Goal: Communication & Community: Answer question/provide support

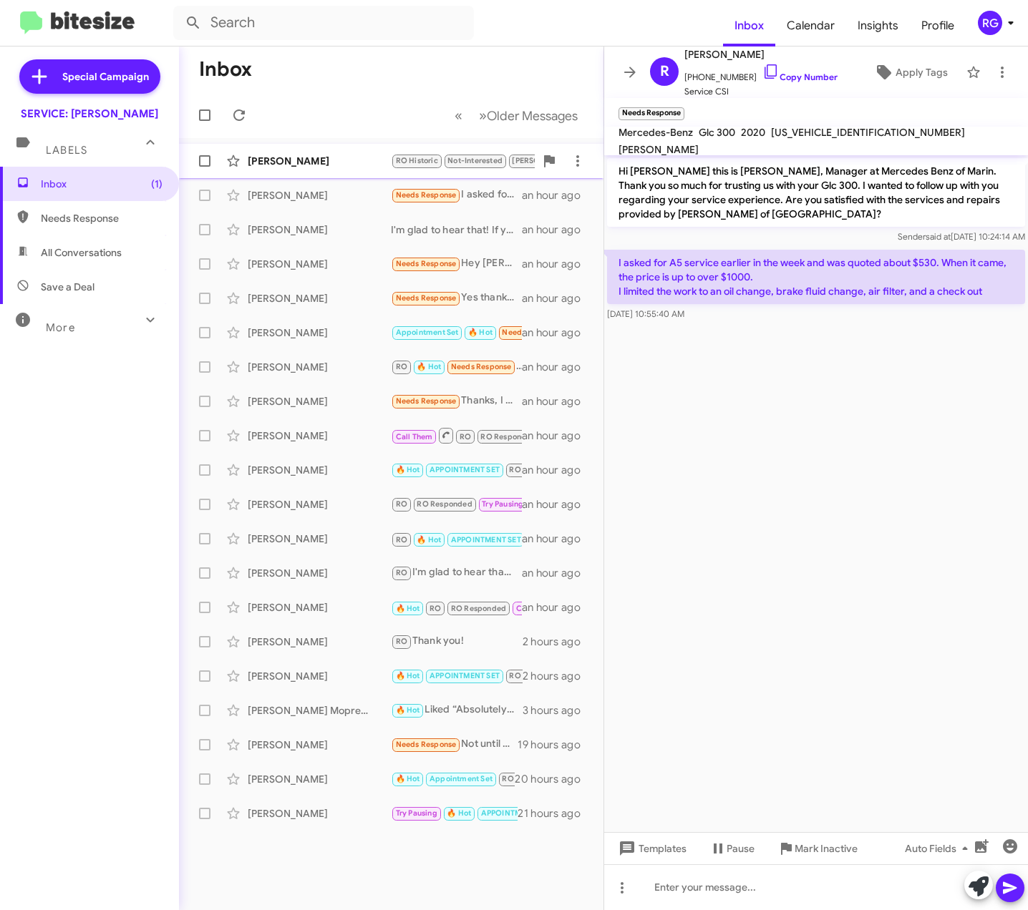
click at [295, 152] on div "[PERSON_NAME] RO Historic Not-Interested [PERSON_NAME] Needs Response 🔥 Hot i j…" at bounding box center [391, 161] width 402 height 29
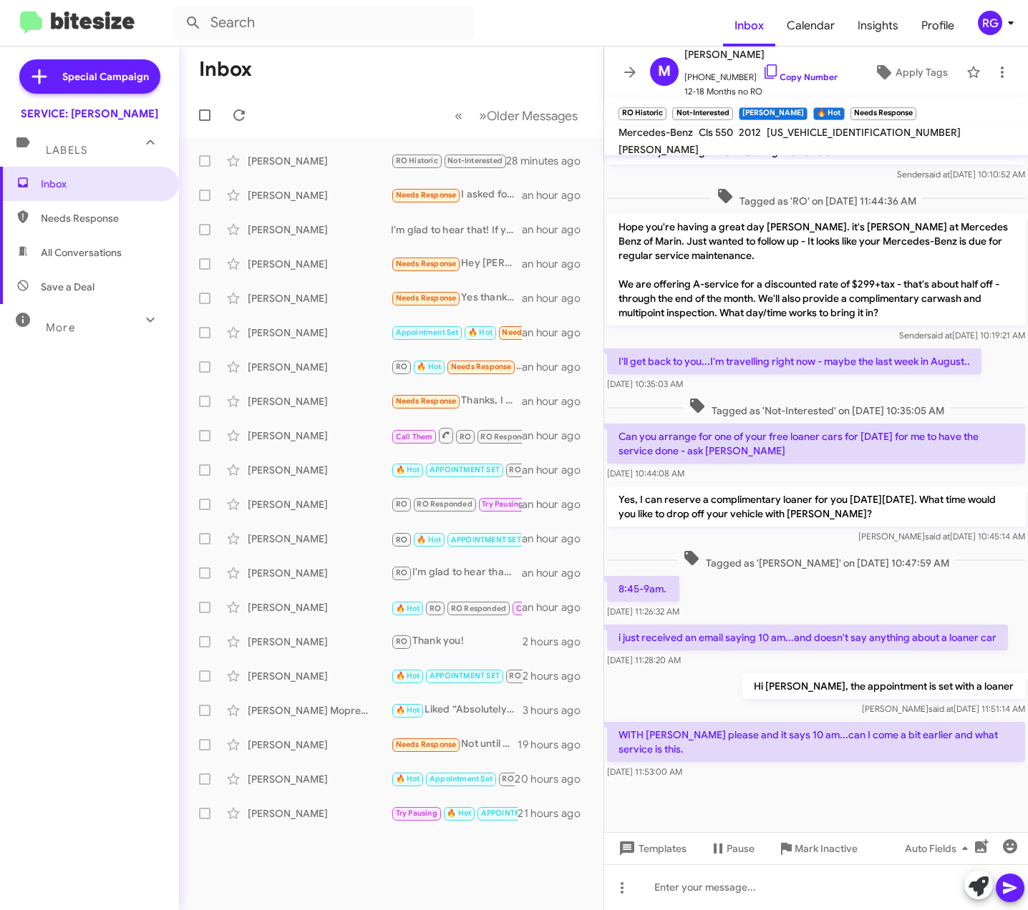
scroll to position [233, 0]
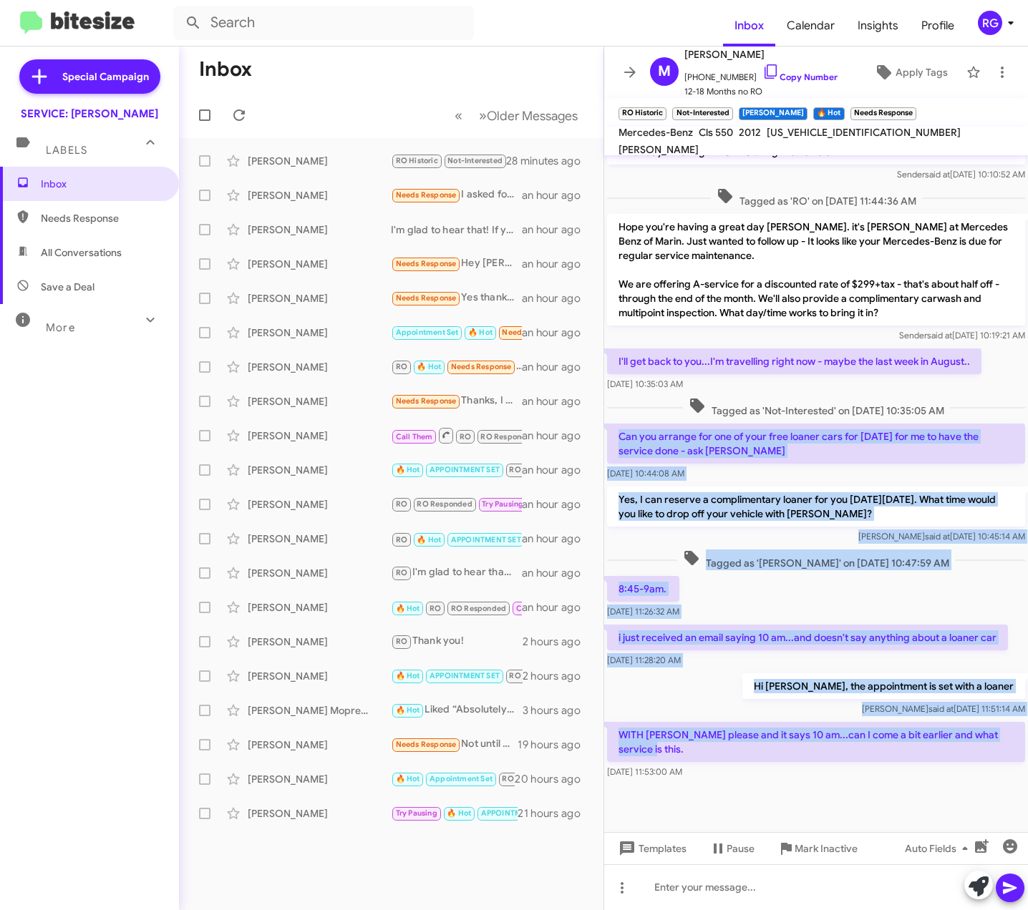
drag, startPoint x: 699, startPoint y: 748, endPoint x: 608, endPoint y: 433, distance: 327.8
click at [608, 433] on div "Hi [PERSON_NAME], this is [PERSON_NAME], Manager at Mercedes Benz of Marin. Tha…" at bounding box center [816, 353] width 424 height 858
copy div "Can you arrange for one of your free loaner cars for [DATE] for me to have the …"
click at [835, 723] on p "WITH [PERSON_NAME] please and it says 10 am...can I come a bit earlier and what…" at bounding box center [816, 742] width 418 height 40
click at [834, 724] on p "WITH [PERSON_NAME] please and it says 10 am...can I come a bit earlier and what…" at bounding box center [816, 742] width 418 height 40
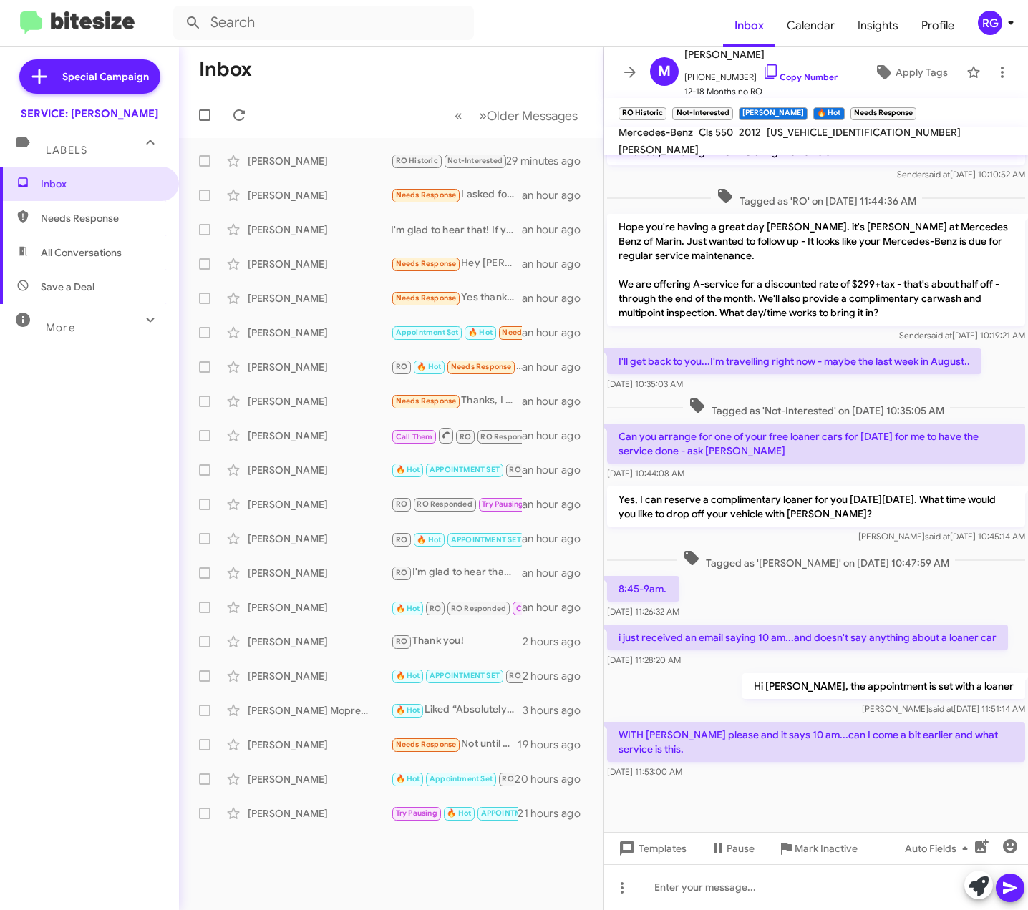
click at [811, 706] on div "[PERSON_NAME] said at [DATE] 11:51:14 AM" at bounding box center [883, 709] width 283 height 14
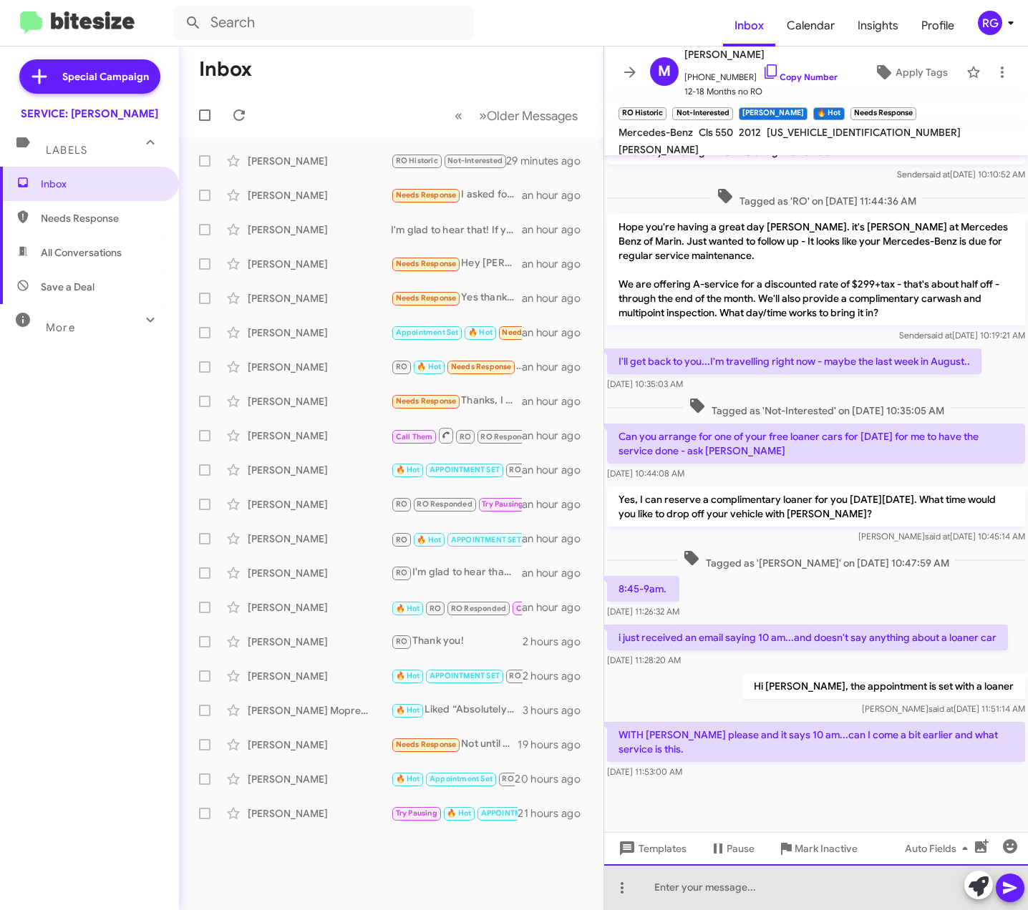
click at [674, 889] on div at bounding box center [816, 888] width 424 height 46
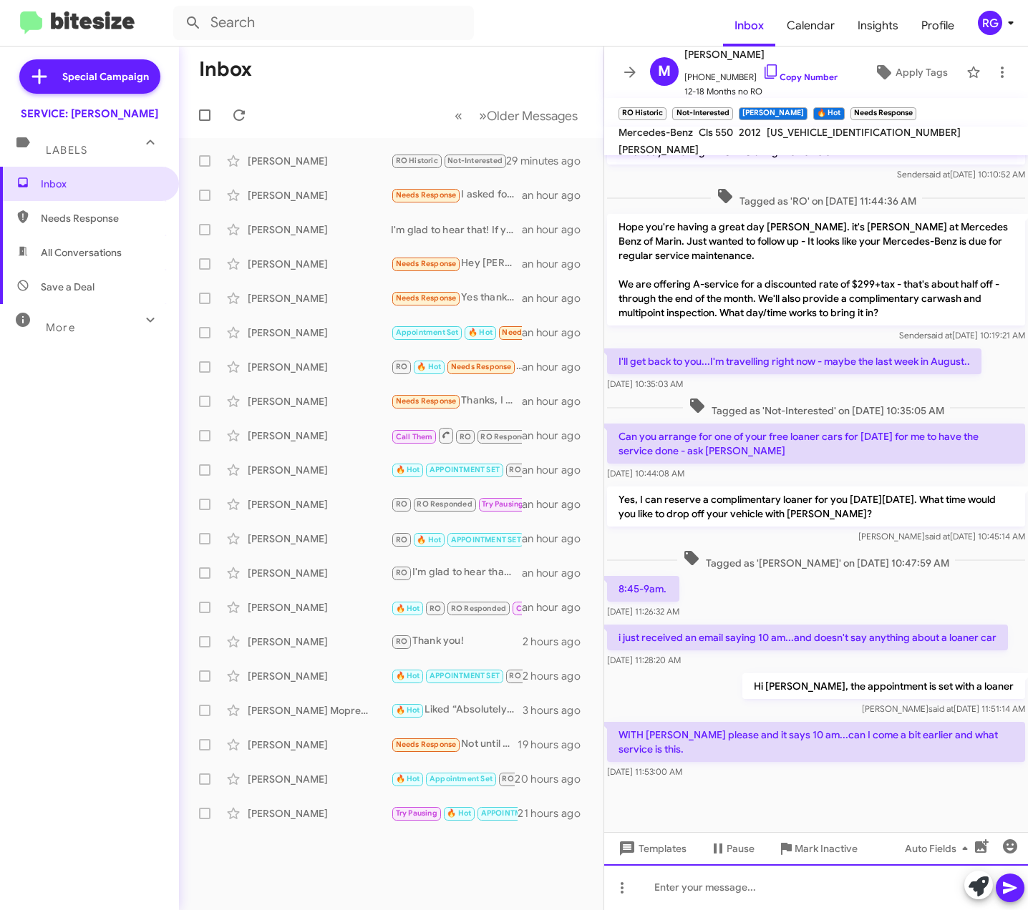
paste div
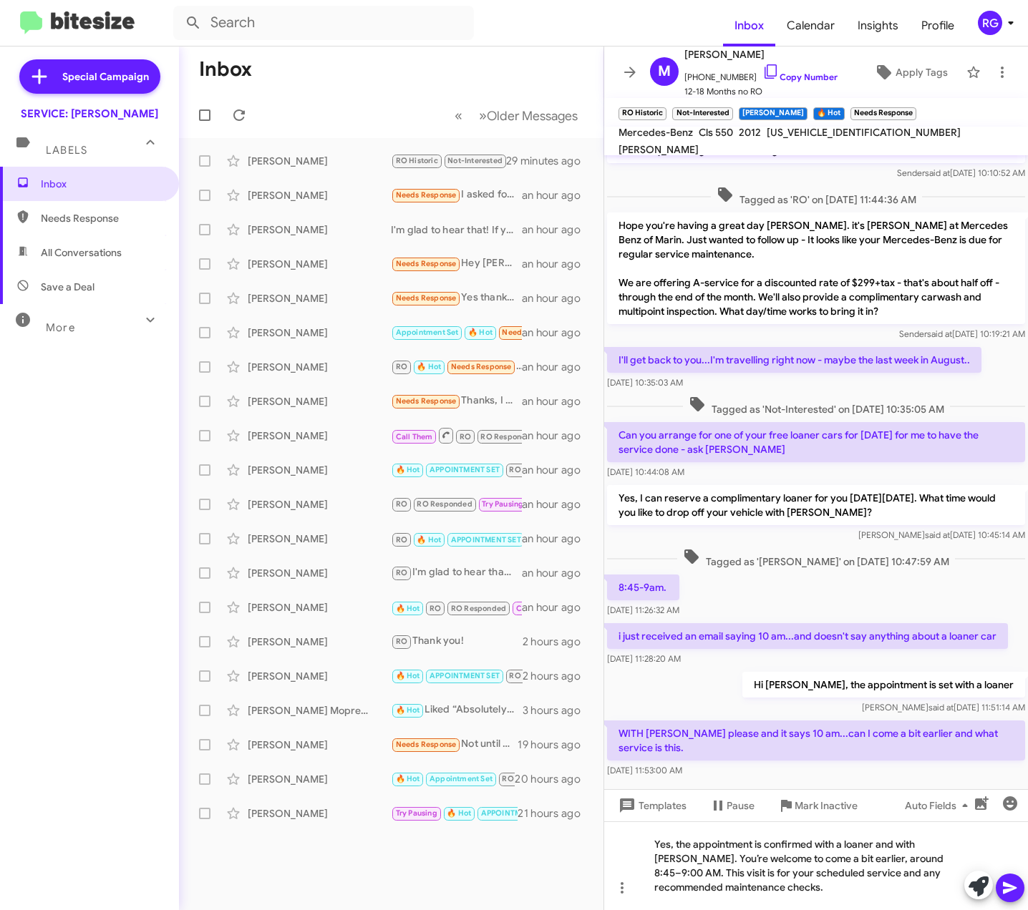
click at [831, 135] on span "[US_VEHICLE_IDENTIFICATION_NUMBER]" at bounding box center [864, 132] width 194 height 13
copy span "[US_VEHICLE_IDENTIFICATION_NUMBER]"
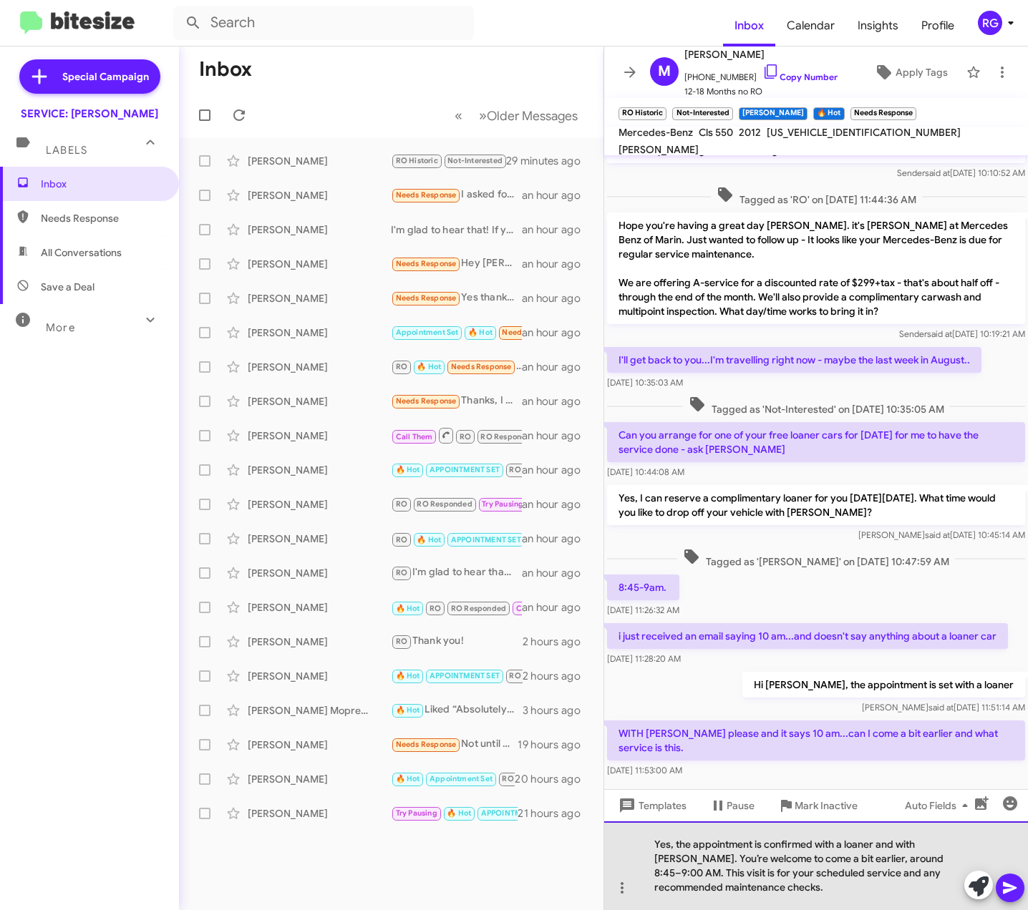
click at [720, 873] on div "Yes, the appointment is confirmed with a loaner and with [PERSON_NAME]. You’re …" at bounding box center [816, 866] width 424 height 89
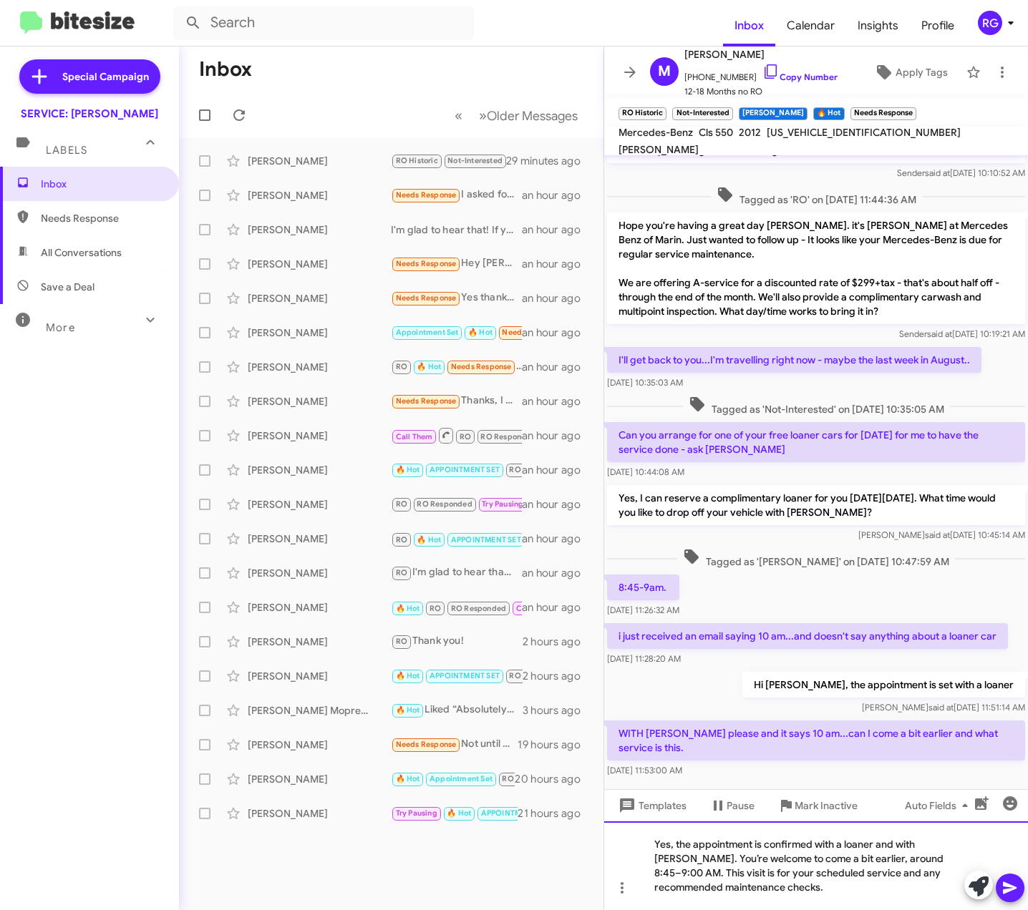
click at [777, 869] on div "Yes, the appointment is confirmed with a loaner and with [PERSON_NAME]. You’re …" at bounding box center [816, 866] width 424 height 89
click at [852, 872] on div "Yes, the appointment is confirmed with a loaner and with [PERSON_NAME]. You’re …" at bounding box center [816, 866] width 424 height 89
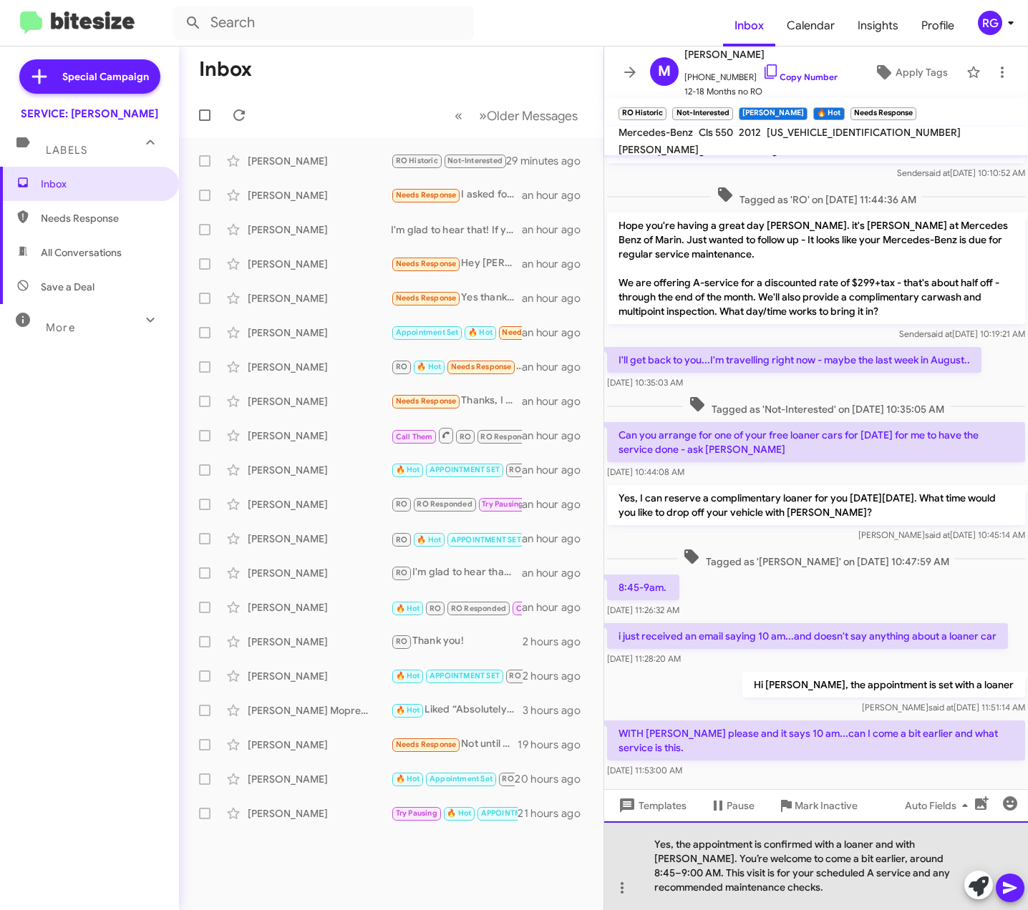
click at [784, 903] on div "Yes, the appointment is confirmed with a loaner and with [PERSON_NAME]. You’re …" at bounding box center [816, 866] width 424 height 89
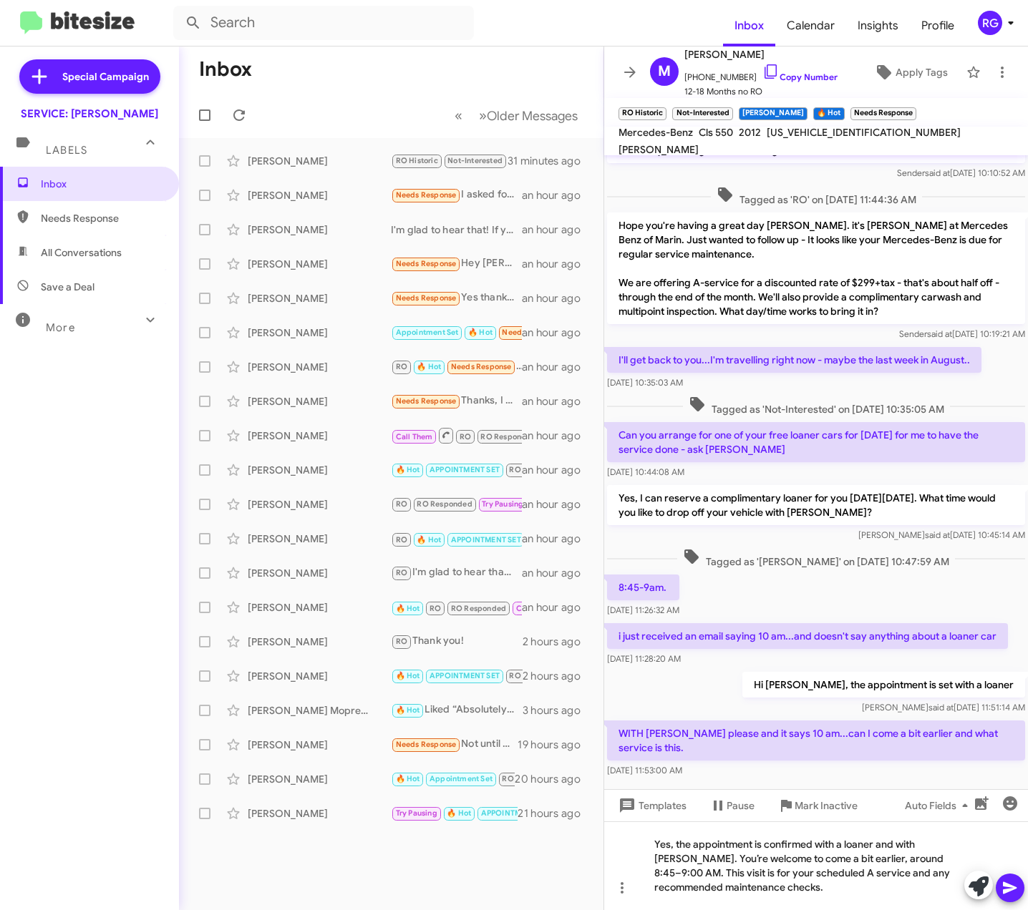
click at [1000, 882] on button at bounding box center [1010, 888] width 29 height 29
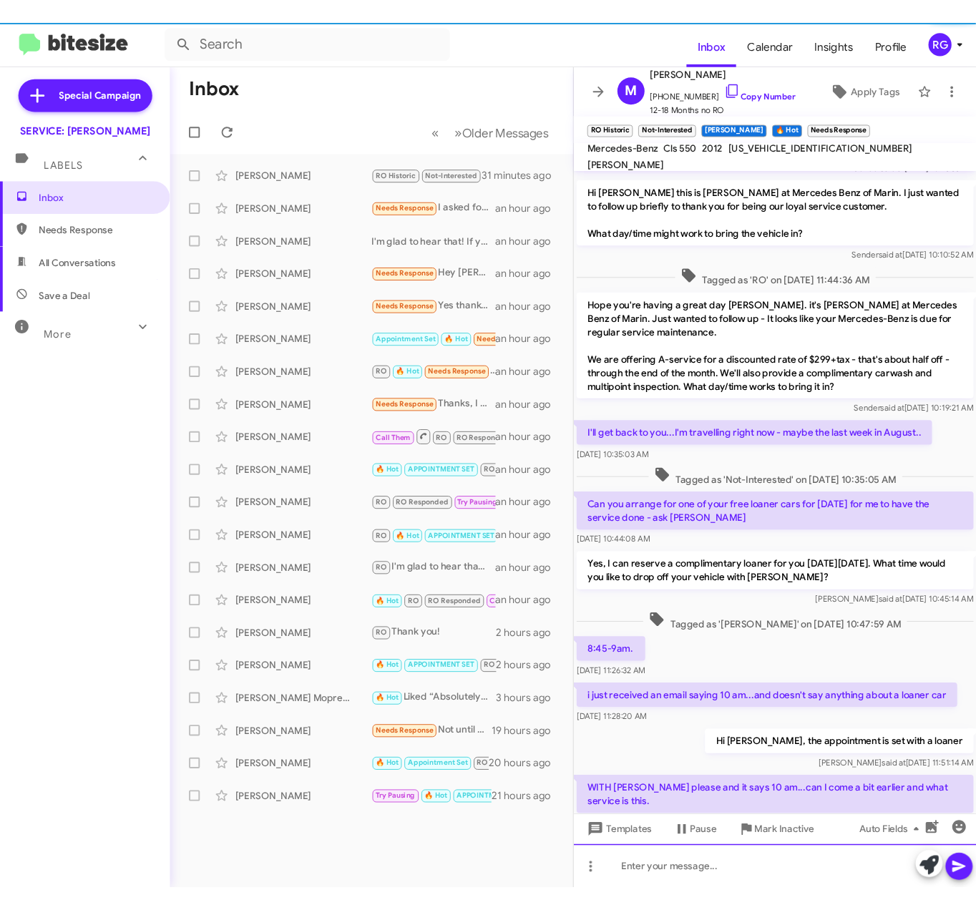
scroll to position [313, 0]
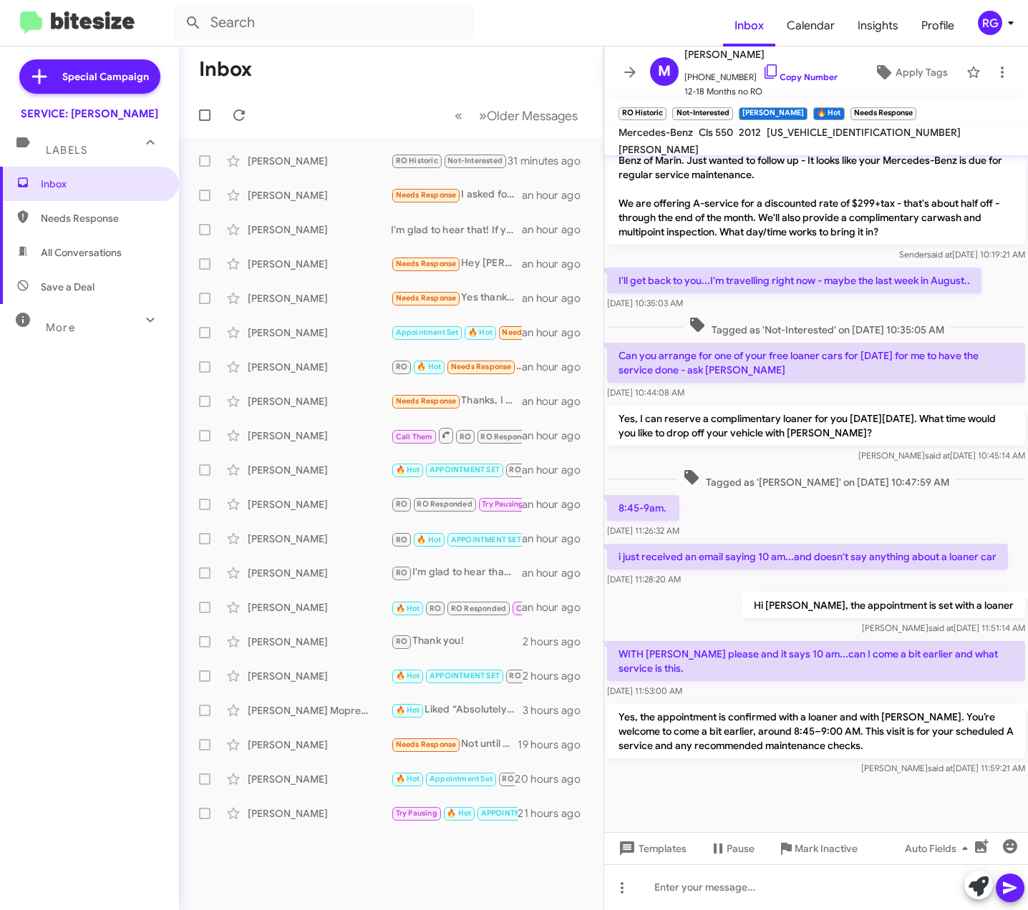
click at [851, 806] on div at bounding box center [816, 806] width 424 height 54
drag, startPoint x: 674, startPoint y: 525, endPoint x: 729, endPoint y: 563, distance: 66.9
click at [729, 563] on p "i just received an email saying 10 am...and doesn't say anything about a loaner…" at bounding box center [807, 557] width 401 height 26
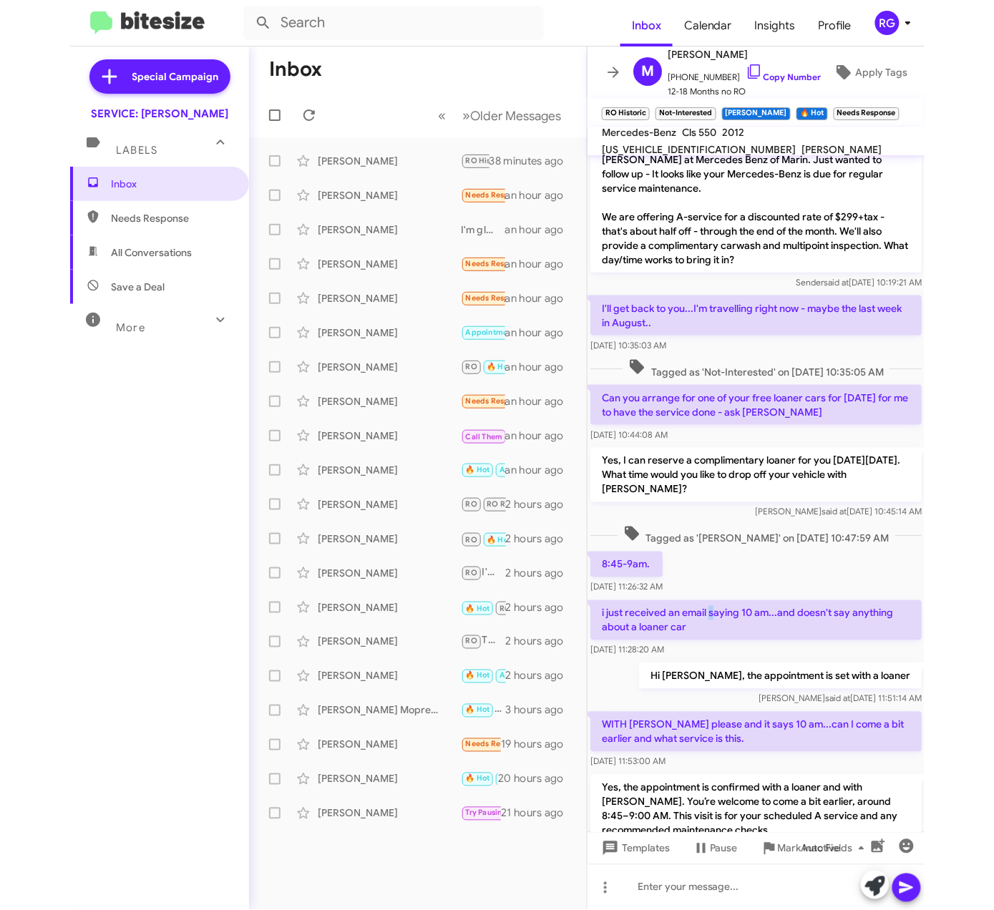
scroll to position [356, 0]
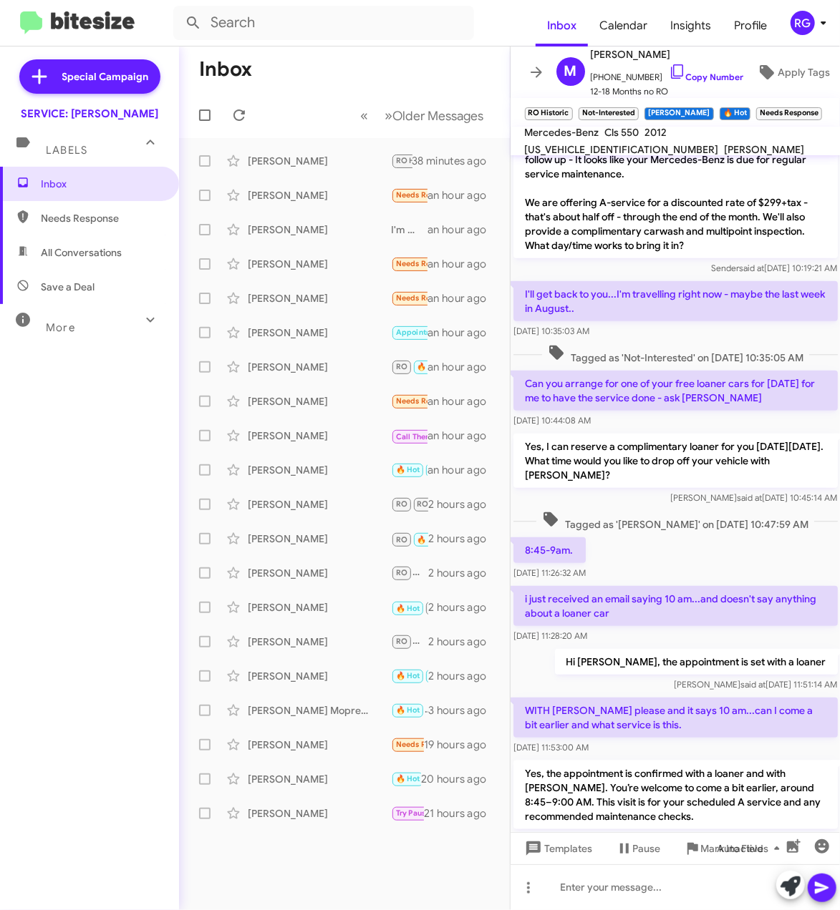
click at [708, 643] on div "[DATE] 11:28:20 AM" at bounding box center [675, 636] width 324 height 14
drag, startPoint x: 682, startPoint y: 616, endPoint x: 613, endPoint y: 613, distance: 68.7
click at [613, 613] on p "i just received an email saying 10 am...and doesn't say anything about a loaner…" at bounding box center [675, 606] width 324 height 40
drag, startPoint x: 613, startPoint y: 613, endPoint x: 728, endPoint y: 622, distance: 114.8
click at [728, 622] on p "i just received an email saying 10 am...and doesn't say anything about a loaner…" at bounding box center [675, 606] width 324 height 40
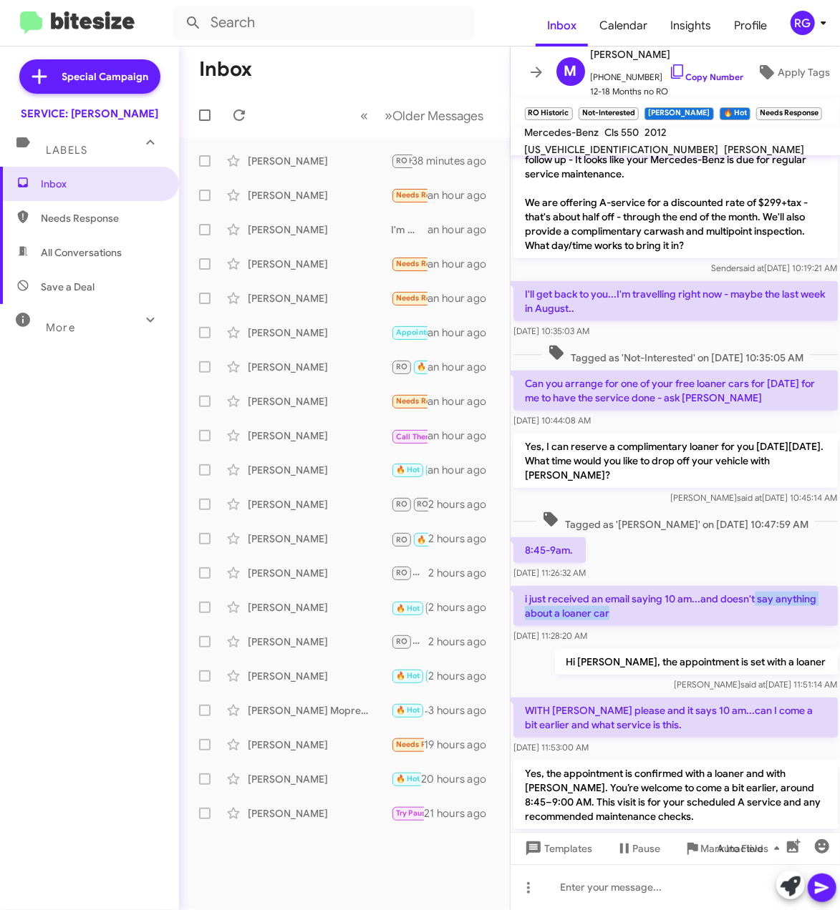
drag, startPoint x: 753, startPoint y: 611, endPoint x: 634, endPoint y: 645, distance: 123.5
click at [640, 626] on p "i just received an email saying 10 am...and doesn't say anything about a loaner…" at bounding box center [675, 606] width 324 height 40
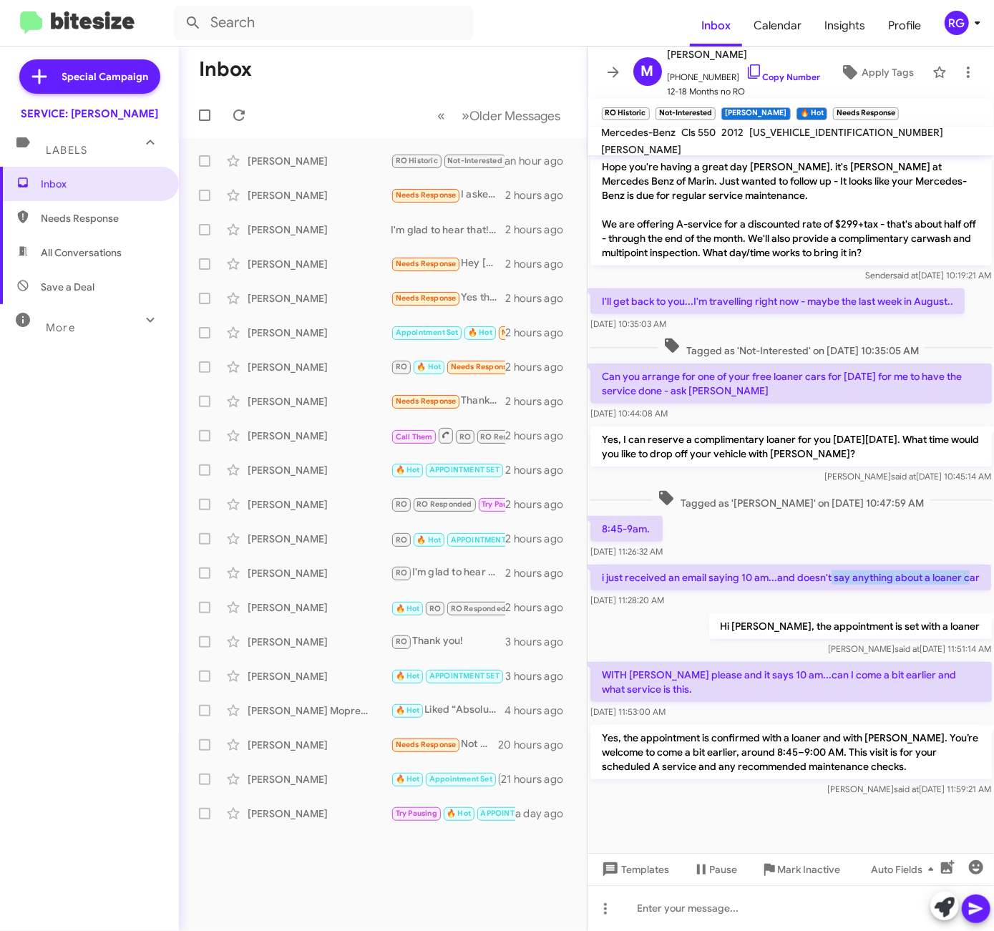
scroll to position [306, 0]
